Goal: Information Seeking & Learning: Check status

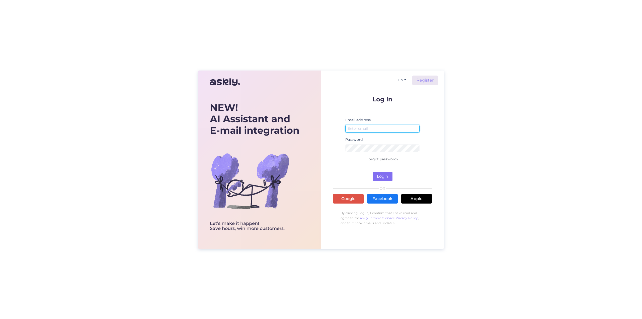
type input "[EMAIL_ADDRESS][DOMAIN_NAME]"
click at [379, 177] on button "Login" at bounding box center [383, 177] width 20 height 10
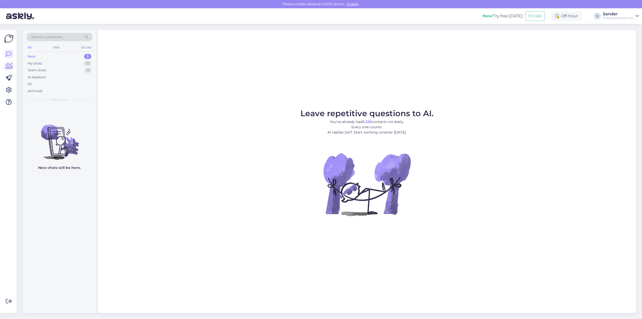
click at [8, 66] on icon at bounding box center [8, 66] width 7 height 6
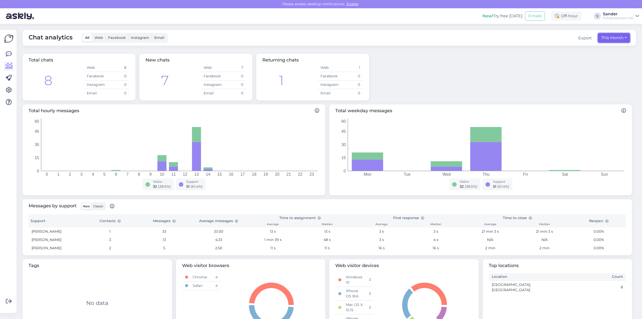
click at [616, 39] on button "This Month" at bounding box center [614, 38] width 32 height 10
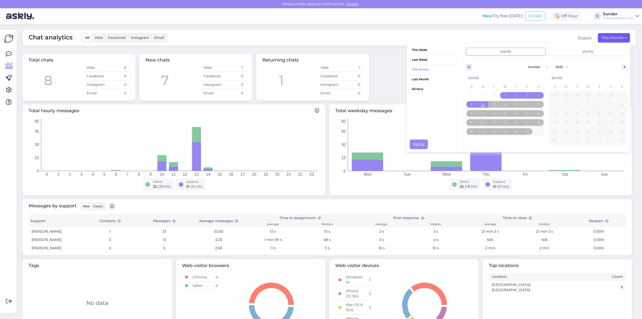
click at [467, 66] on icon "button" at bounding box center [468, 67] width 3 height 2
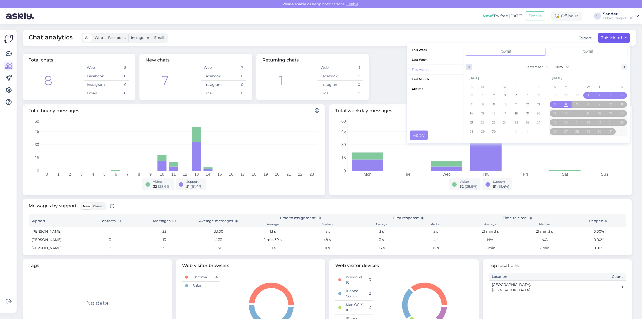
click at [467, 66] on icon "button" at bounding box center [468, 67] width 3 height 2
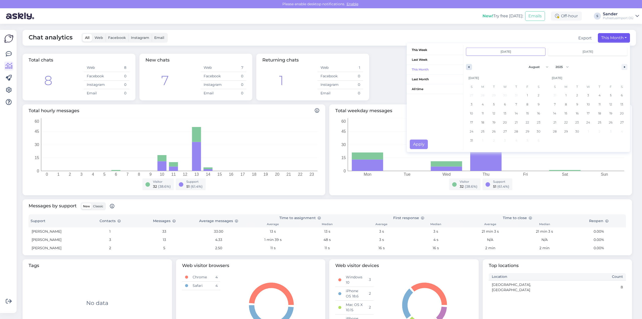
click at [467, 66] on icon "button" at bounding box center [468, 67] width 3 height 2
select select "6"
click at [491, 96] on span "1" at bounding box center [493, 95] width 11 height 7
type input "[DATE]"
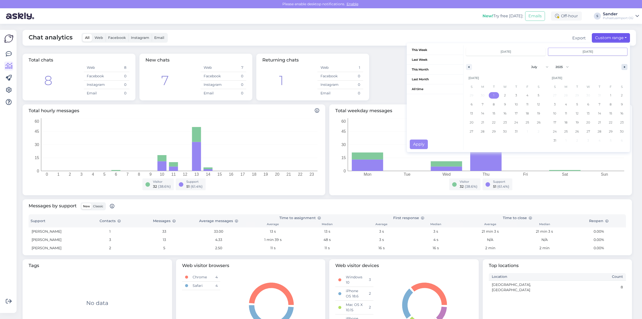
click at [624, 67] on icon "button" at bounding box center [625, 67] width 3 height 2
select select "7"
click at [576, 131] on span "30" at bounding box center [578, 131] width 4 height 9
type input "[DATE]"
select select "6"
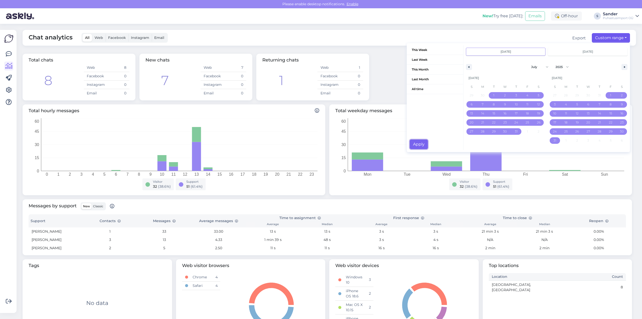
click at [417, 145] on button "Apply" at bounding box center [419, 144] width 18 height 10
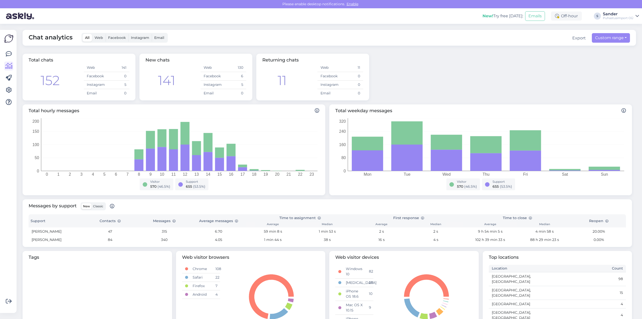
click at [100, 37] on span "Web" at bounding box center [99, 37] width 9 height 5
click at [92, 34] on input "Web" at bounding box center [92, 34] width 0 height 0
click at [85, 38] on span "All" at bounding box center [87, 37] width 5 height 5
click at [83, 34] on input "All" at bounding box center [83, 34] width 0 height 0
click at [161, 39] on span "Email" at bounding box center [159, 37] width 10 height 5
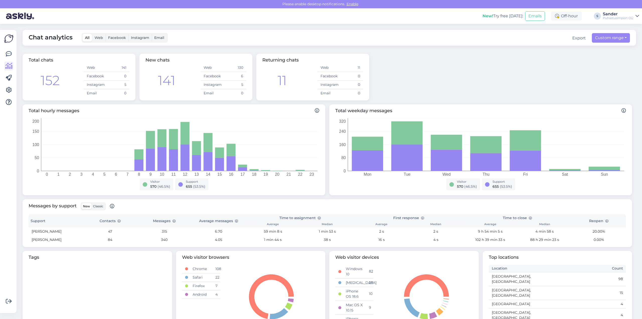
click at [152, 34] on input "Email" at bounding box center [152, 34] width 0 height 0
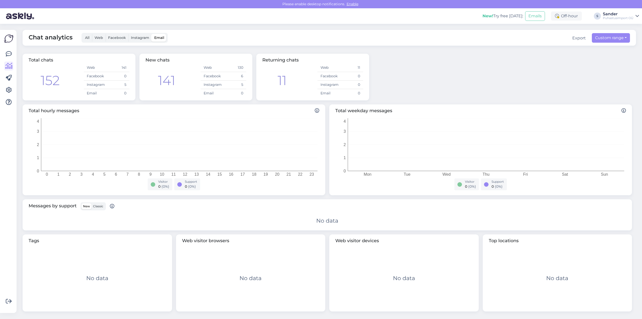
click at [87, 37] on span "All" at bounding box center [87, 37] width 5 height 5
click at [83, 34] on input "All" at bounding box center [83, 34] width 0 height 0
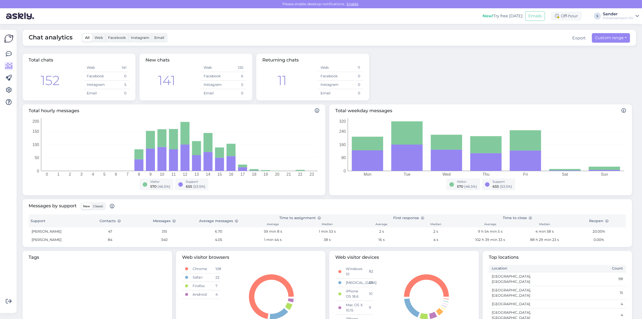
click at [100, 103] on div "Total hourly messages 0 1 2 3 4 5 6 7 8 9 10 11 12 13 14 15 16 17 18 19 20 21 2…" at bounding box center [328, 149] width 614 height 95
click at [109, 198] on div "Messages by support New Classic Support Contacts Messages Average messages Time…" at bounding box center [328, 223] width 614 height 52
click at [622, 112] on icon at bounding box center [624, 110] width 5 height 5
click at [622, 110] on icon at bounding box center [624, 110] width 5 height 5
